Goal: Information Seeking & Learning: Learn about a topic

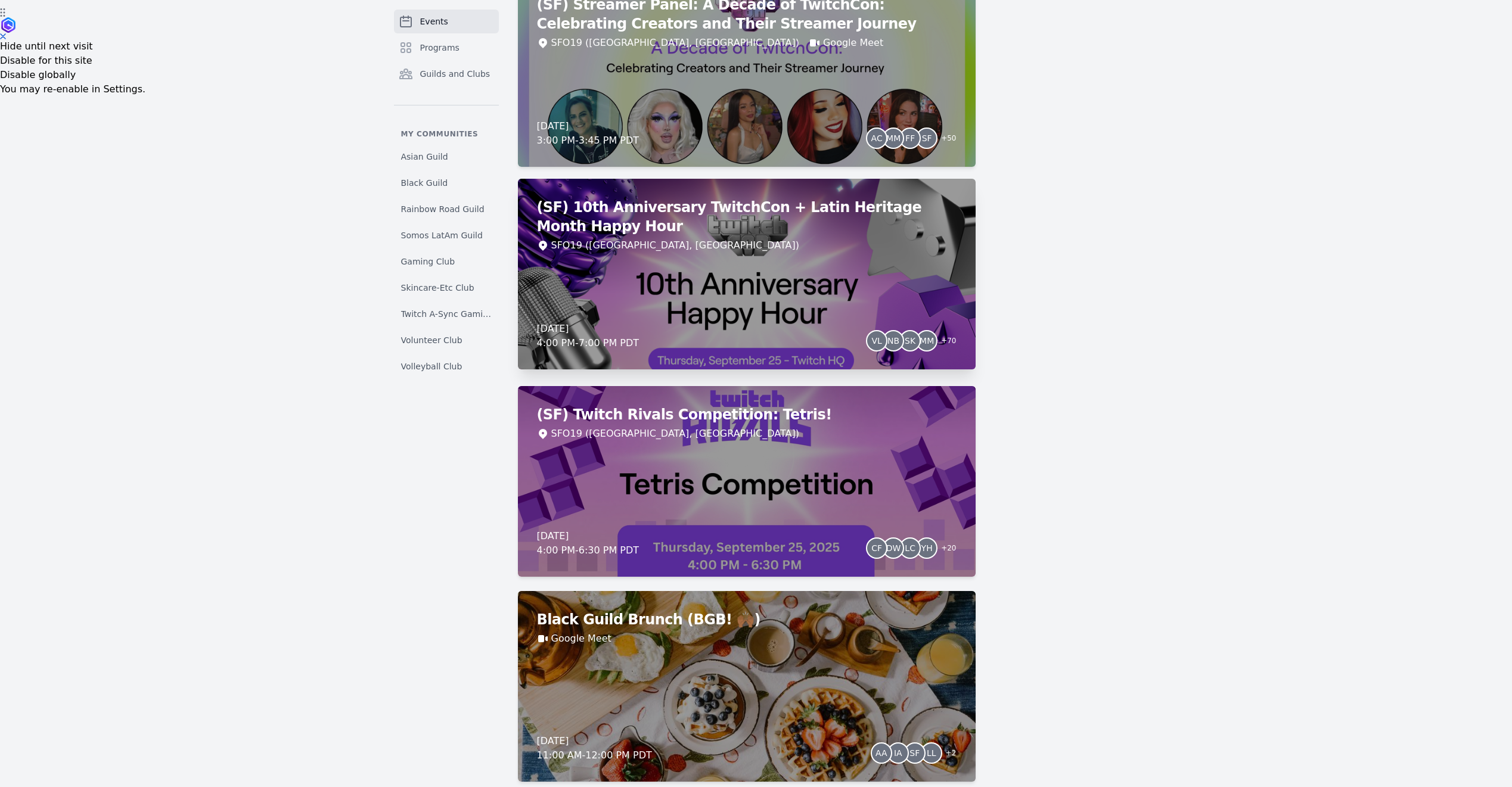
scroll to position [788, 0]
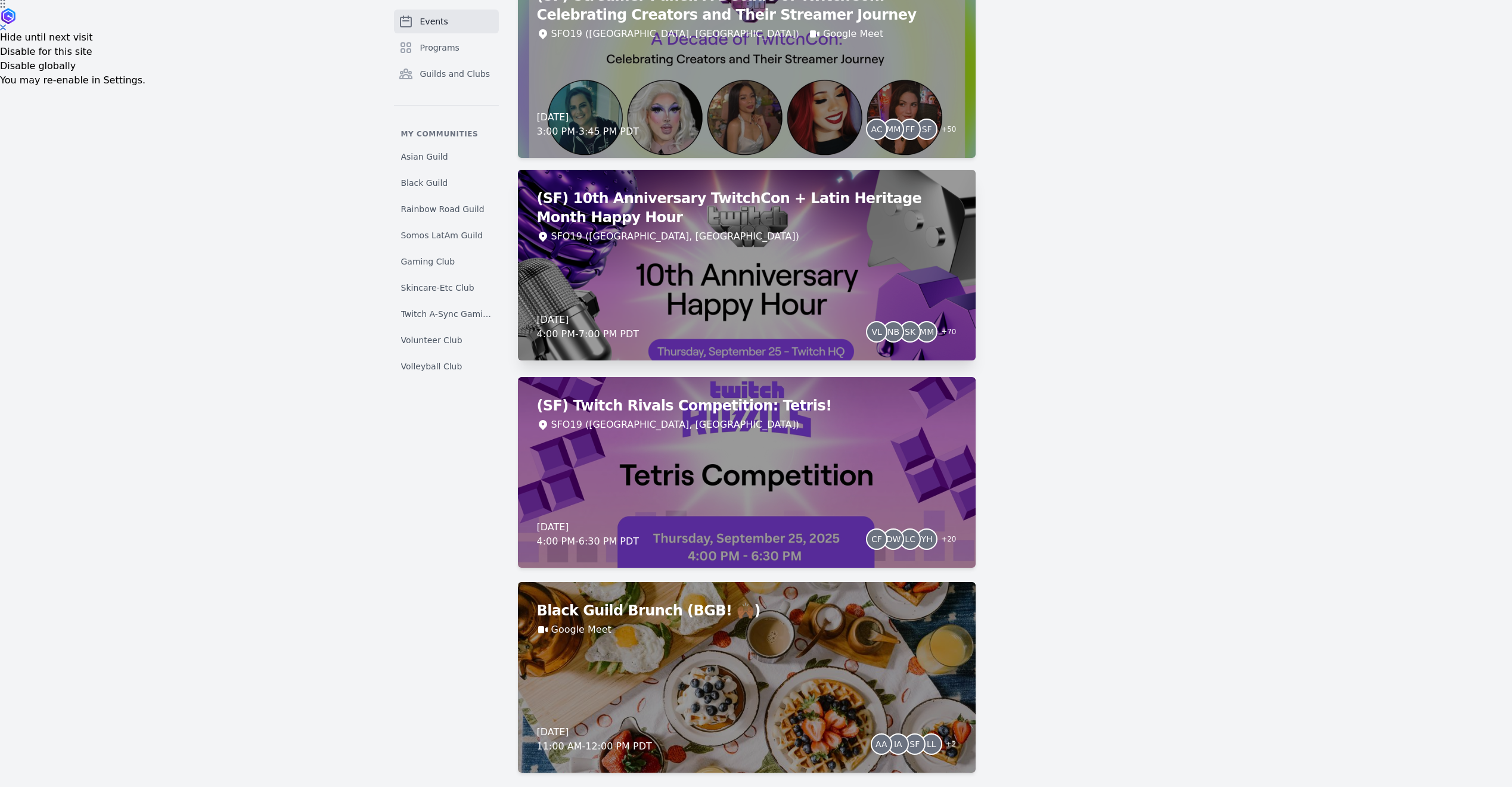
click at [756, 320] on div "[DATE] 4:00 PM - 7:00 PM PDT VL NB SK MM + 70" at bounding box center [746, 327] width 419 height 29
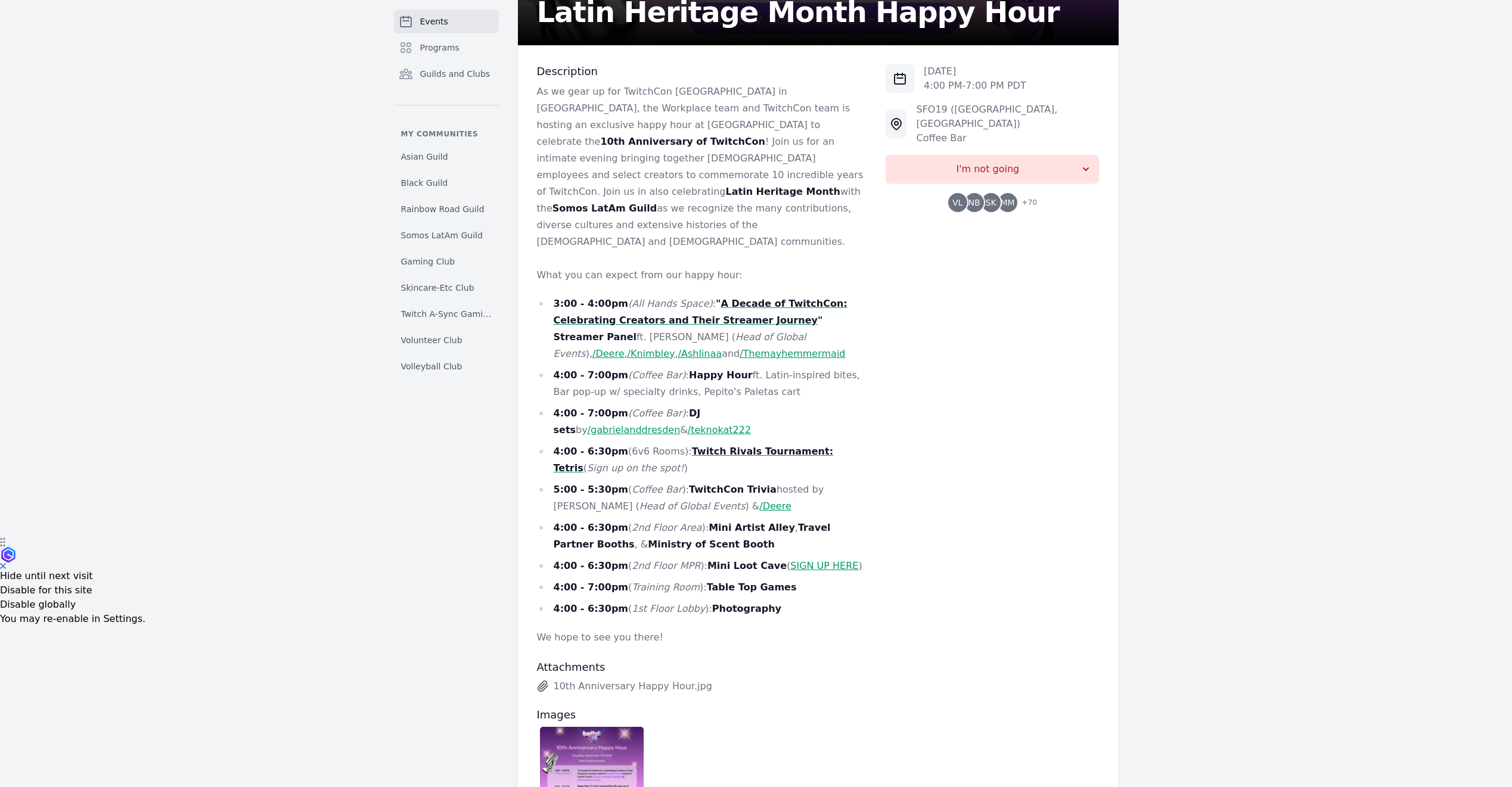
scroll to position [417, 0]
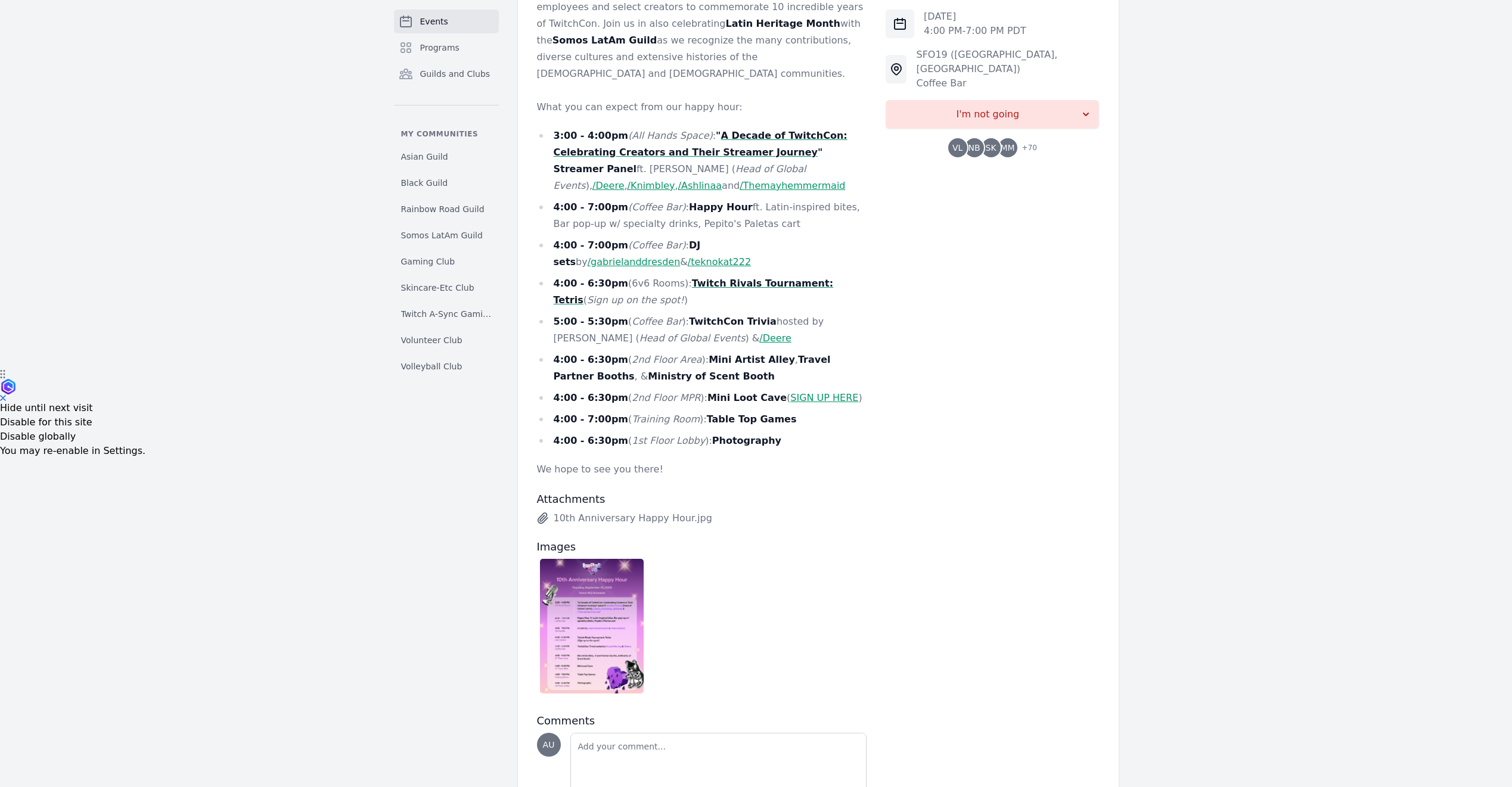
click at [591, 600] on img at bounding box center [592, 626] width 104 height 135
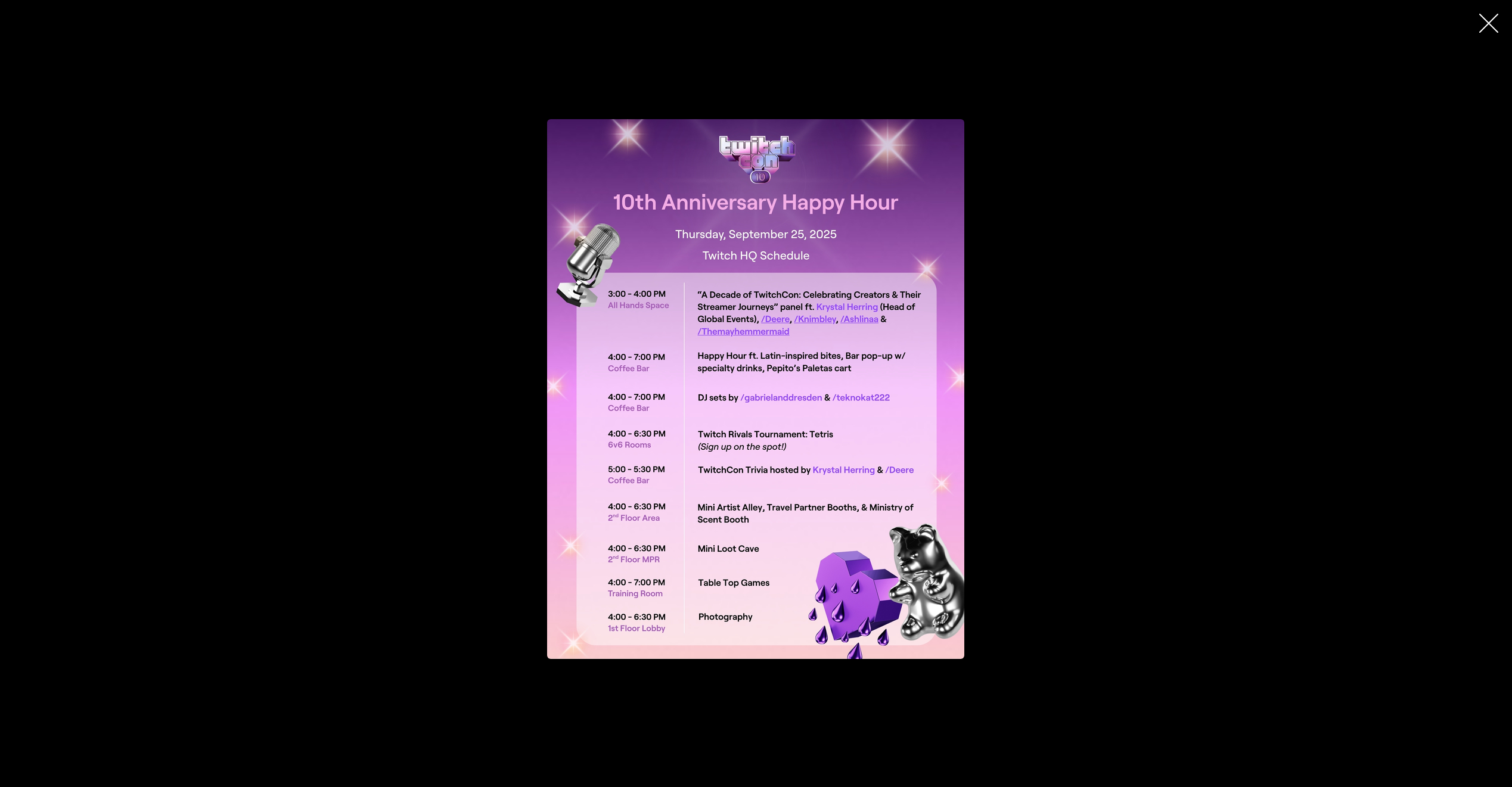
click at [905, 357] on img "button" at bounding box center [756, 389] width 417 height 540
click at [1300, 149] on div at bounding box center [756, 389] width 1512 height 553
click at [1495, 19] on icon "button" at bounding box center [1488, 23] width 19 height 19
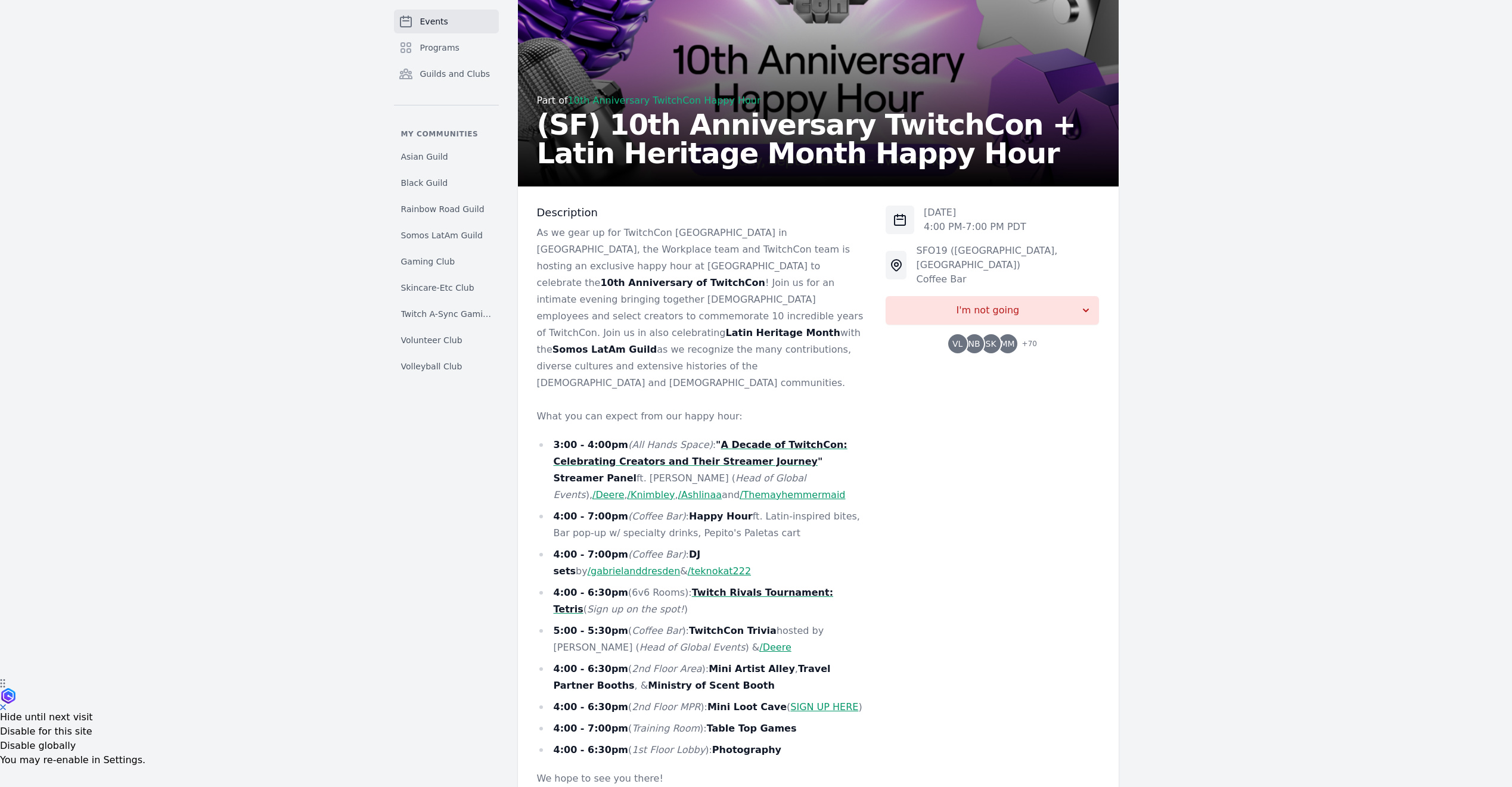
scroll to position [456, 0]
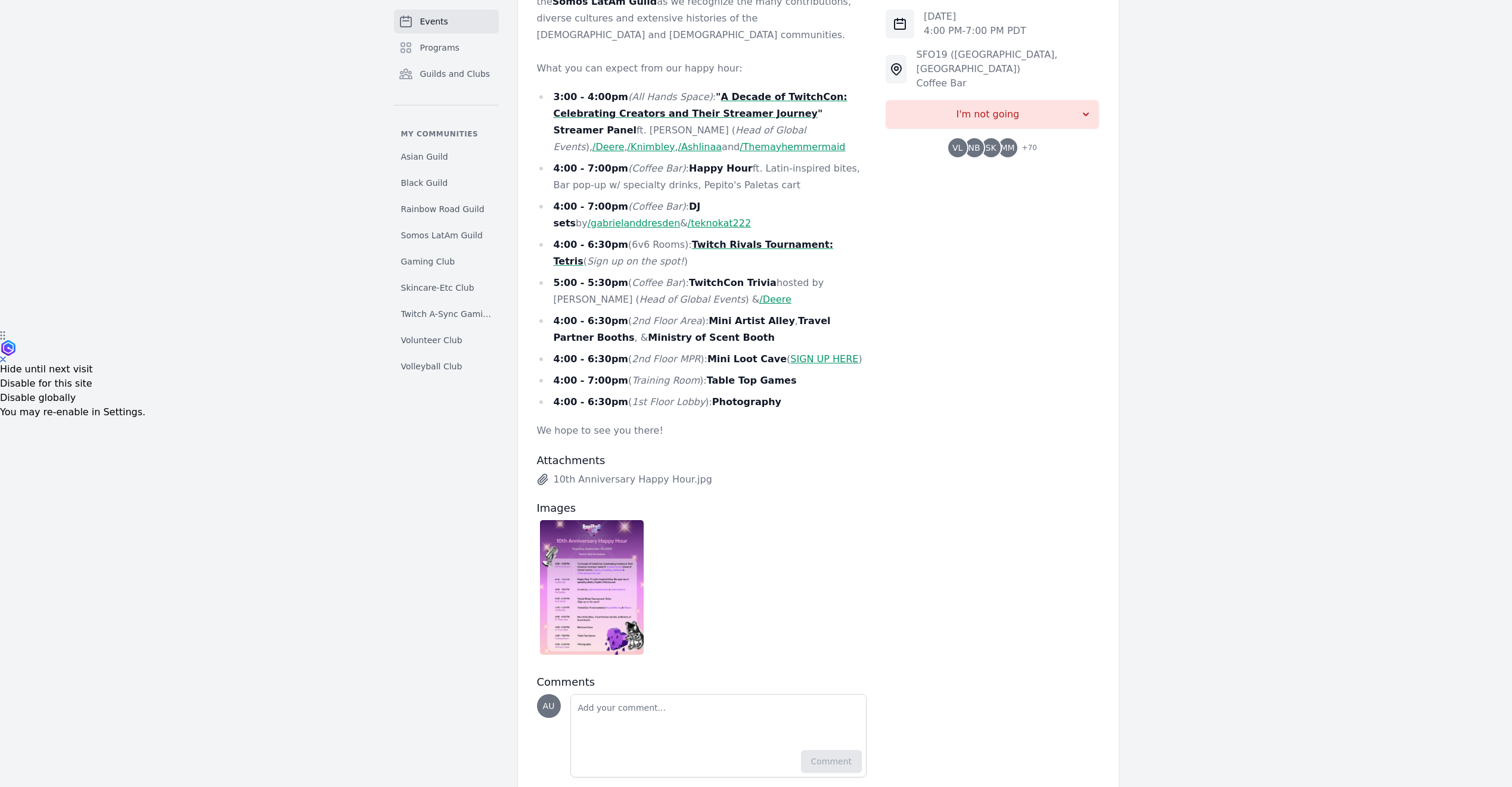
click at [613, 558] on img at bounding box center [592, 587] width 104 height 135
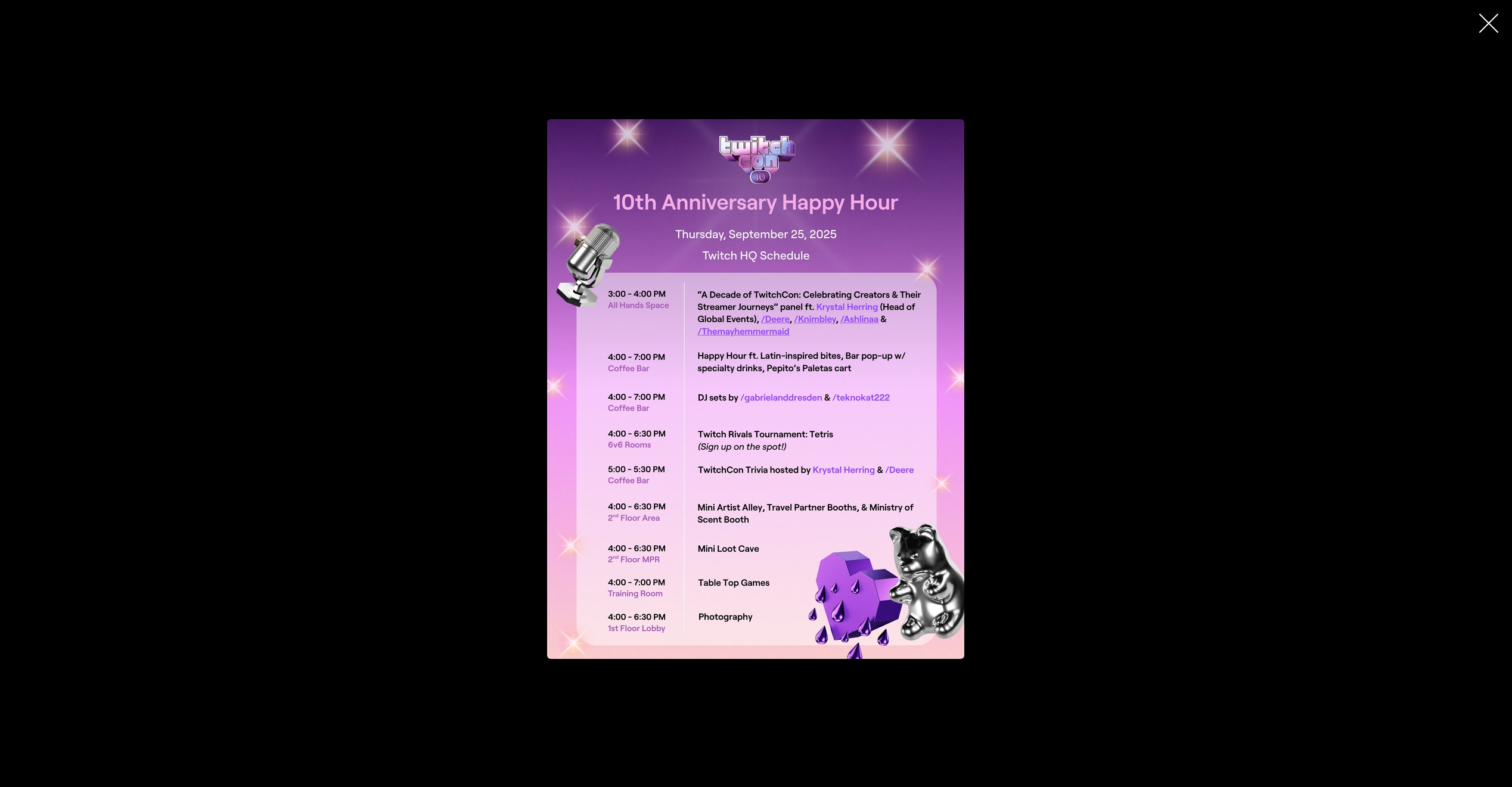
click at [1106, 378] on div "button" at bounding box center [756, 389] width 826 height 553
